Goal: Check status: Check status

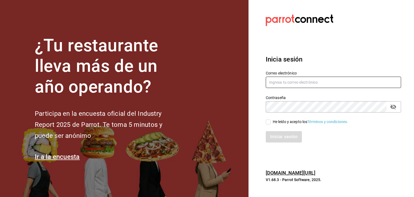
click at [321, 83] on input "text" at bounding box center [333, 82] width 135 height 11
paste input "[EMAIL_ADDRESS][DOMAIN_NAME]"
type input "[EMAIL_ADDRESS][DOMAIN_NAME]"
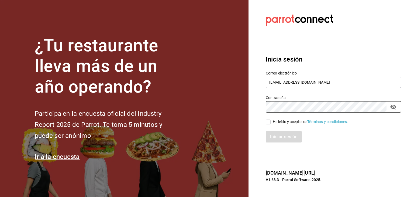
click at [267, 119] on input "He leído y acepto los Términos y condiciones." at bounding box center [268, 121] width 5 height 5
checkbox input "true"
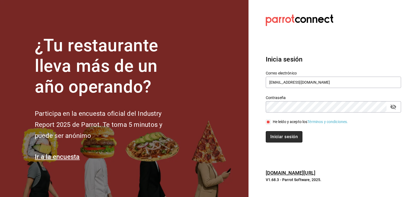
click at [275, 135] on button "Iniciar sesión" at bounding box center [284, 136] width 37 height 11
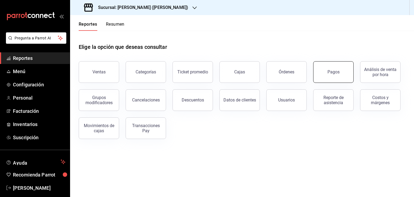
click at [325, 68] on button "Pagos" at bounding box center [333, 72] width 40 height 22
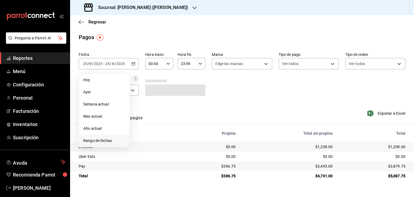
click at [113, 137] on li "Rango de fechas" at bounding box center [104, 141] width 50 height 12
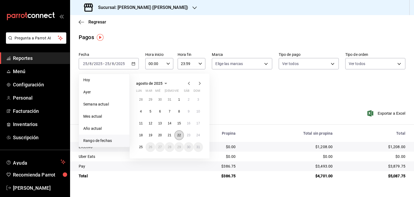
click at [178, 134] on abbr "22" at bounding box center [179, 135] width 4 height 4
click at [198, 134] on abbr "24" at bounding box center [199, 135] width 4 height 4
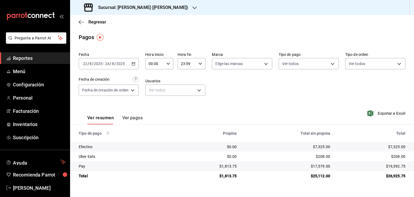
click at [135, 63] on \(Stroke\) "button" at bounding box center [133, 63] width 3 height 3
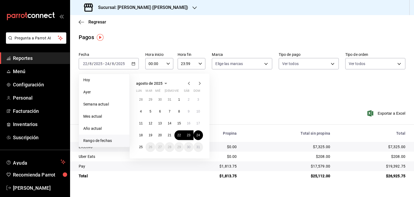
drag, startPoint x: 131, startPoint y: 24, endPoint x: 129, endPoint y: 17, distance: 7.5
click at [132, 24] on div "Regresar" at bounding box center [242, 22] width 344 height 14
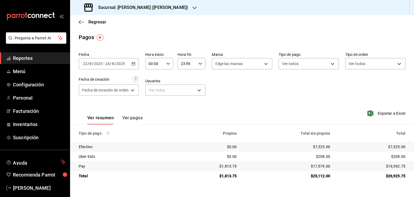
click at [137, 9] on h3 "Sucursal: [PERSON_NAME] ([PERSON_NAME])" at bounding box center [141, 7] width 94 height 6
click at [129, 37] on div "[PERSON_NAME] (CDMX)" at bounding box center [110, 36] width 72 height 6
click at [137, 66] on div "[DATE] [DATE] - [DATE] [DATE]" at bounding box center [109, 63] width 60 height 11
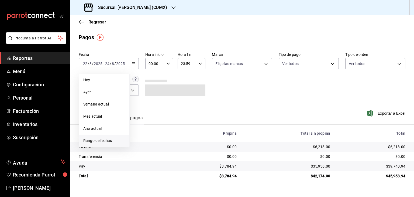
click at [108, 138] on span "Rango de fechas" at bounding box center [104, 141] width 42 height 6
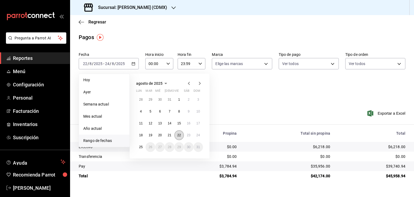
click at [180, 133] on abbr "22" at bounding box center [179, 135] width 4 height 4
click at [196, 133] on button "24" at bounding box center [198, 135] width 9 height 10
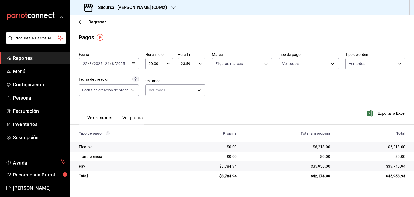
click at [42, 56] on span "Reportes" at bounding box center [39, 57] width 53 height 7
